Goal: Information Seeking & Learning: Learn about a topic

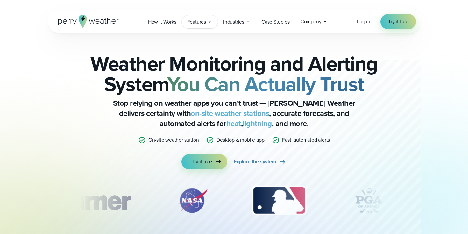
click at [208, 27] on div "Features Explore All Features Explore Perry Weather's on-site weather hardware …" at bounding box center [200, 21] width 36 height 13
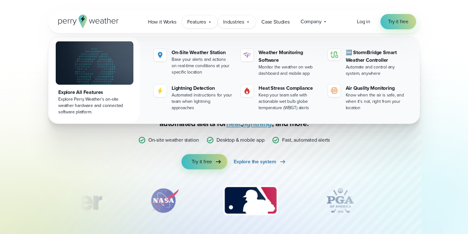
click at [235, 23] on span "Industries" at bounding box center [233, 22] width 21 height 8
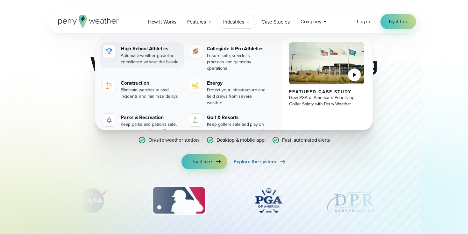
click at [156, 57] on div "Automate weather guideline compliance without the hassle" at bounding box center [151, 59] width 61 height 13
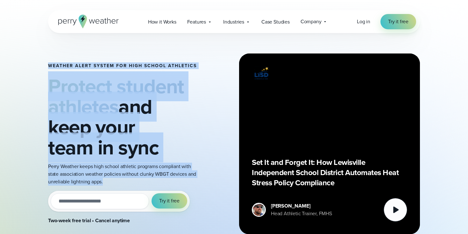
drag, startPoint x: 43, startPoint y: 56, endPoint x: 181, endPoint y: 180, distance: 185.7
click at [181, 180] on div "Weather Alert System for High School Athletics Protect student athletes and kee…" at bounding box center [234, 144] width 459 height 222
click at [181, 180] on p "Perry Weather keeps high school athletic programs compliant with state associat…" at bounding box center [122, 174] width 149 height 23
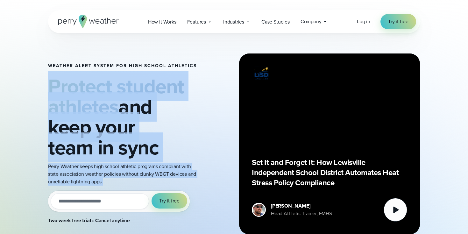
drag, startPoint x: 181, startPoint y: 180, endPoint x: 49, endPoint y: 78, distance: 167.3
click at [50, 85] on div "Weather Alert System for High School Athletics Protect student athletes and kee…" at bounding box center [122, 143] width 149 height 161
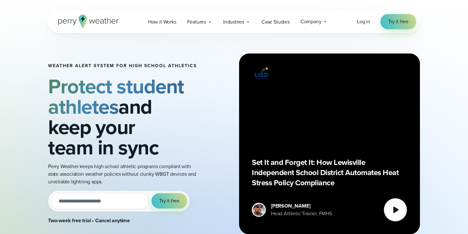
click at [47, 71] on div "Weather Alert System for High School Athletics Protect student athletes and kee…" at bounding box center [234, 144] width 459 height 222
click at [157, 23] on span "How it Works" at bounding box center [162, 22] width 28 height 8
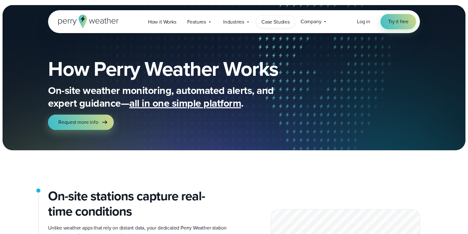
click at [274, 25] on span "Case Studies" at bounding box center [276, 22] width 28 height 8
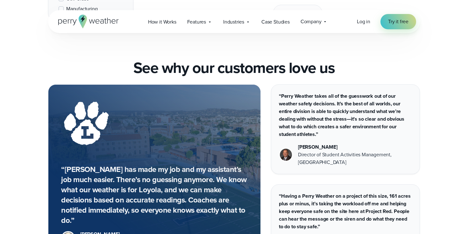
scroll to position [1169, 0]
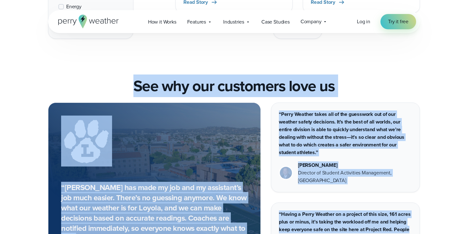
drag, startPoint x: 122, startPoint y: 84, endPoint x: 409, endPoint y: 222, distance: 318.8
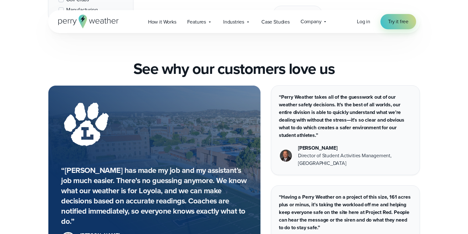
click at [409, 222] on p "“Having a Perry Weather on a project of this size, 161 acres plus or minus, it’…" at bounding box center [345, 212] width 133 height 38
